Goal: Information Seeking & Learning: Learn about a topic

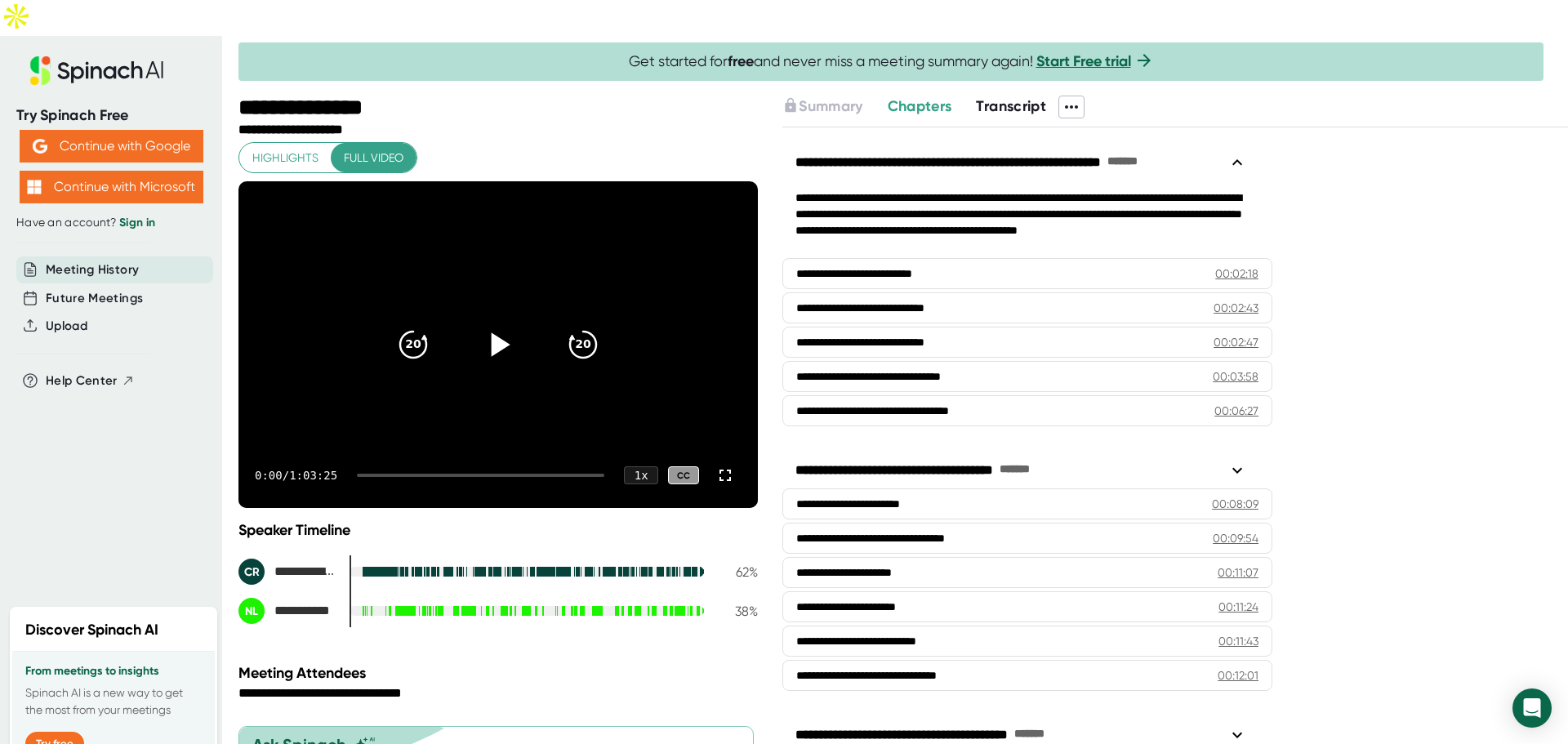
click at [503, 324] on icon at bounding box center [498, 345] width 41 height 41
click at [478, 324] on icon at bounding box center [498, 345] width 41 height 41
click at [477, 567] on div at bounding box center [477, 571] width 0 height 10
